Goal: Transaction & Acquisition: Purchase product/service

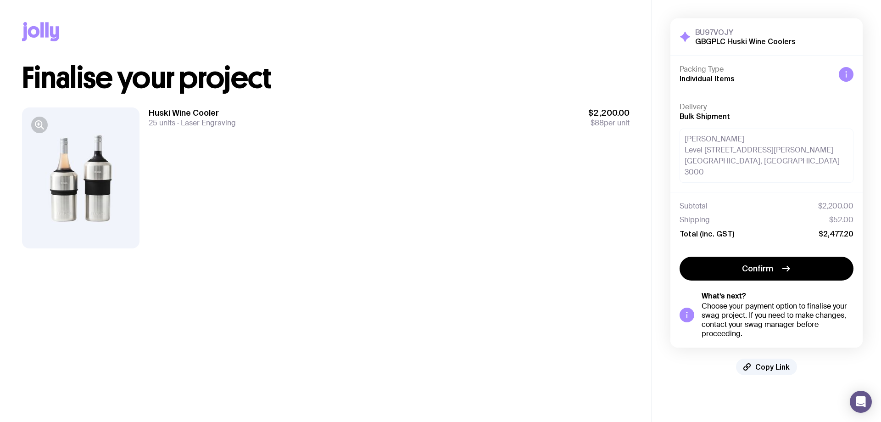
click at [103, 202] on div at bounding box center [80, 177] width 117 height 141
click at [44, 124] on icon "button" at bounding box center [39, 124] width 11 height 11
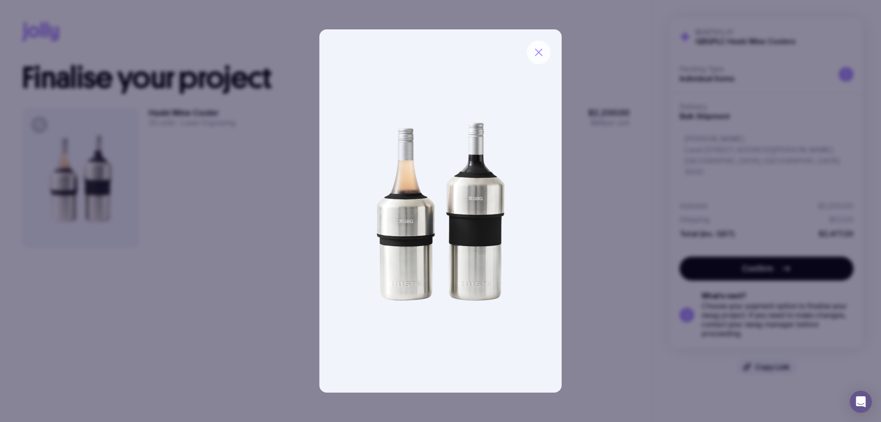
click at [540, 56] on icon "button" at bounding box center [538, 52] width 11 height 11
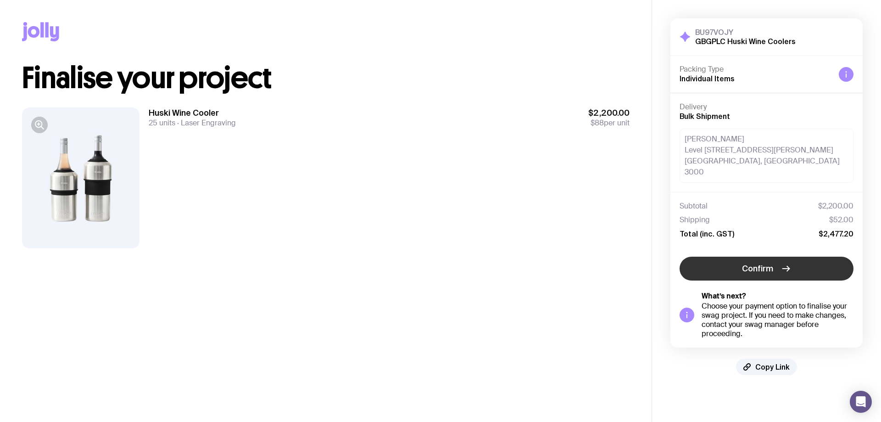
click at [771, 263] on span "Confirm" at bounding box center [757, 268] width 31 height 11
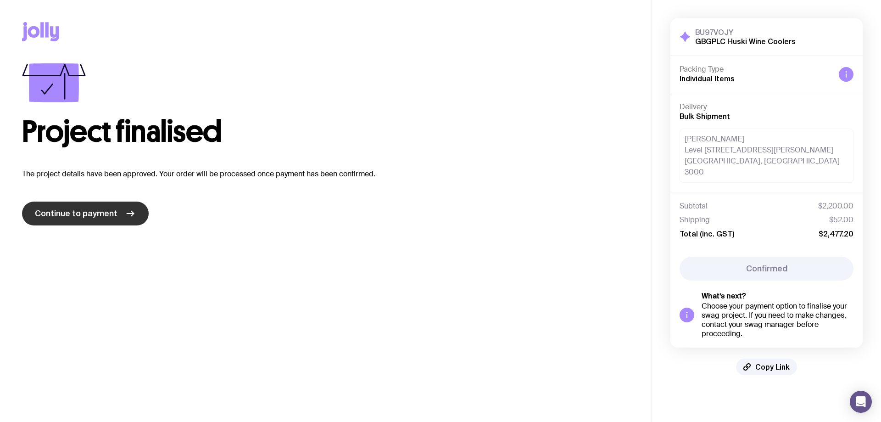
click at [113, 218] on span "Continue to payment" at bounding box center [76, 213] width 83 height 11
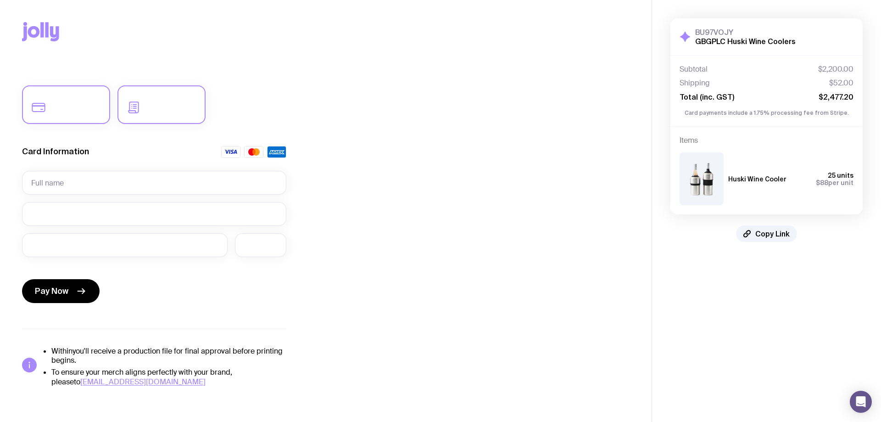
click at [152, 107] on label at bounding box center [161, 104] width 88 height 39
click at [0, 0] on input "radio" at bounding box center [0, 0] width 0 height 0
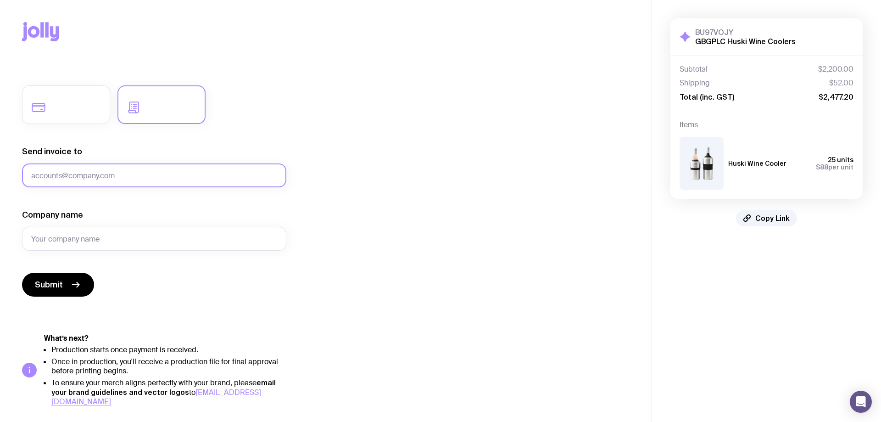
click at [132, 179] on input "Send invoice to" at bounding box center [154, 175] width 264 height 24
click at [173, 179] on input "Send invoice to" at bounding box center [154, 175] width 264 height 24
click at [136, 241] on input "Company name" at bounding box center [154, 239] width 264 height 24
click at [74, 164] on input "Send invoice to" at bounding box center [154, 175] width 264 height 24
click at [72, 173] on input "Send invoice to" at bounding box center [154, 175] width 264 height 24
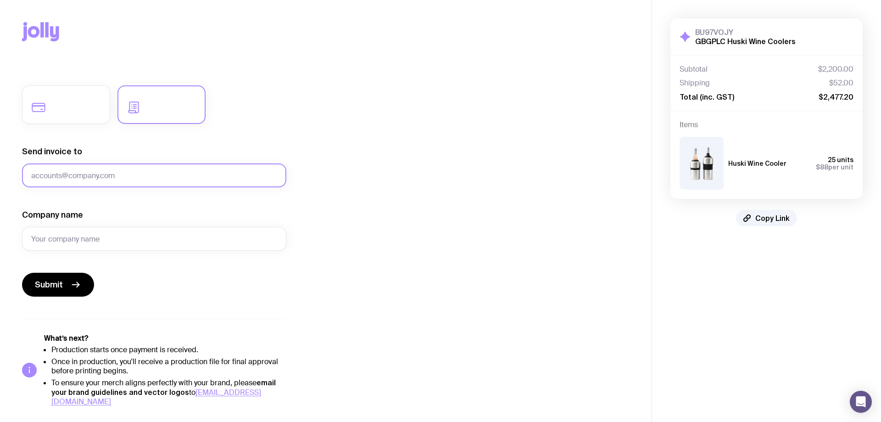
click at [72, 173] on input "Send invoice to" at bounding box center [154, 175] width 264 height 24
click at [133, 176] on input "Send invoice to" at bounding box center [154, 175] width 264 height 24
click at [132, 177] on input "Send invoice to" at bounding box center [154, 175] width 264 height 24
